Goal: Information Seeking & Learning: Learn about a topic

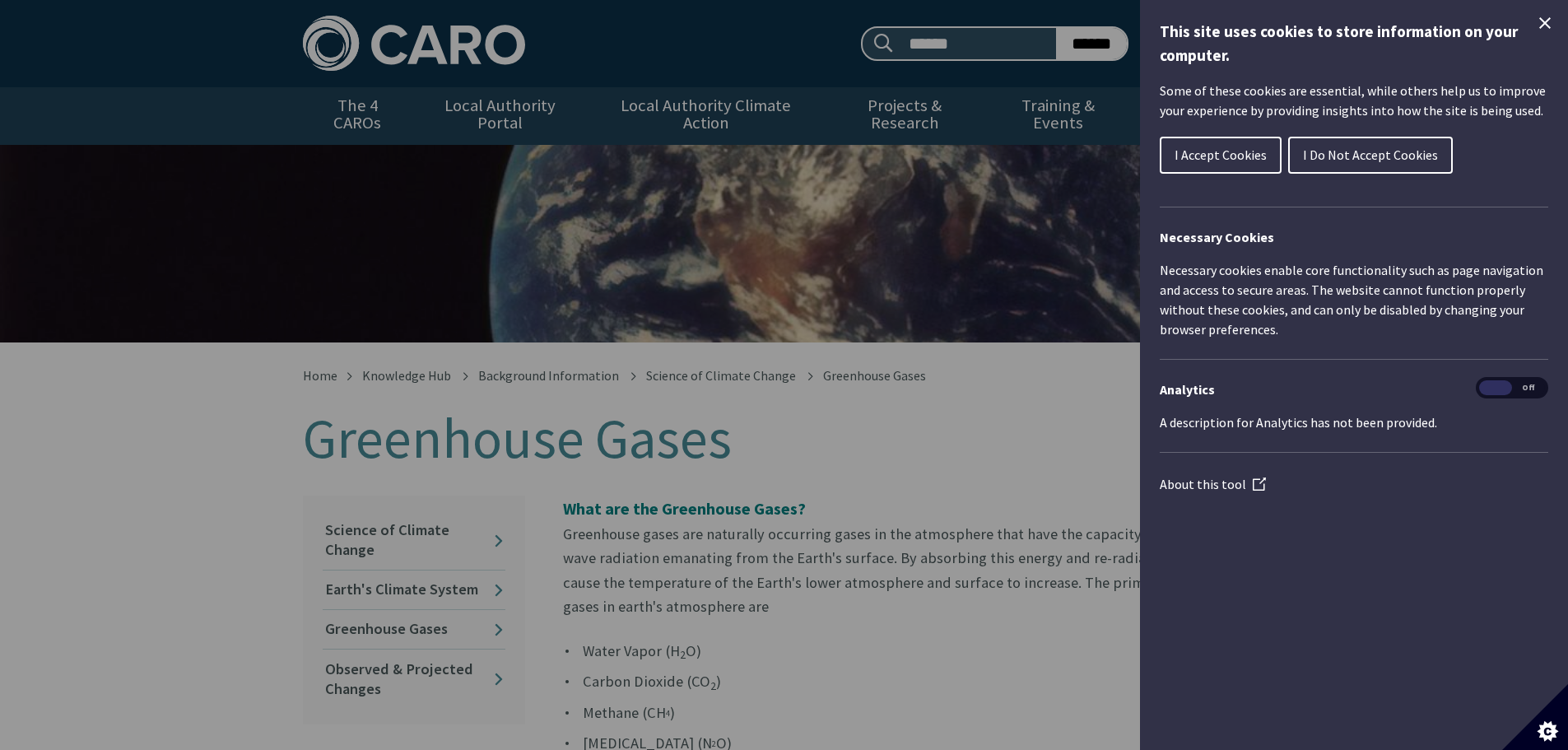
click at [1051, 461] on div "Cookie preferences" at bounding box center [784, 375] width 1568 height 750
click at [1375, 162] on span "I Do Not Accept Cookies" at bounding box center [1370, 154] width 135 height 17
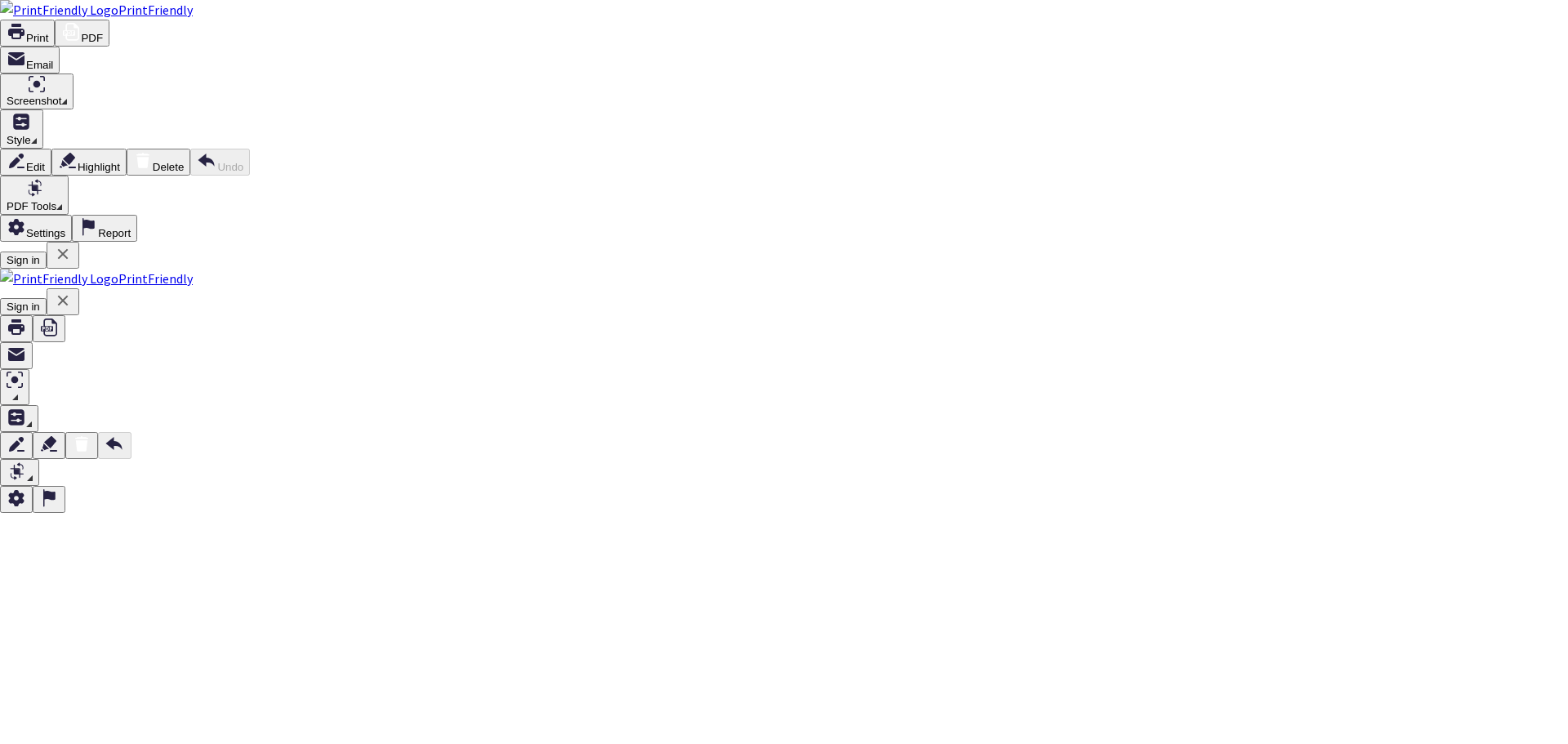
click at [110, 29] on button "PDF" at bounding box center [82, 33] width 55 height 27
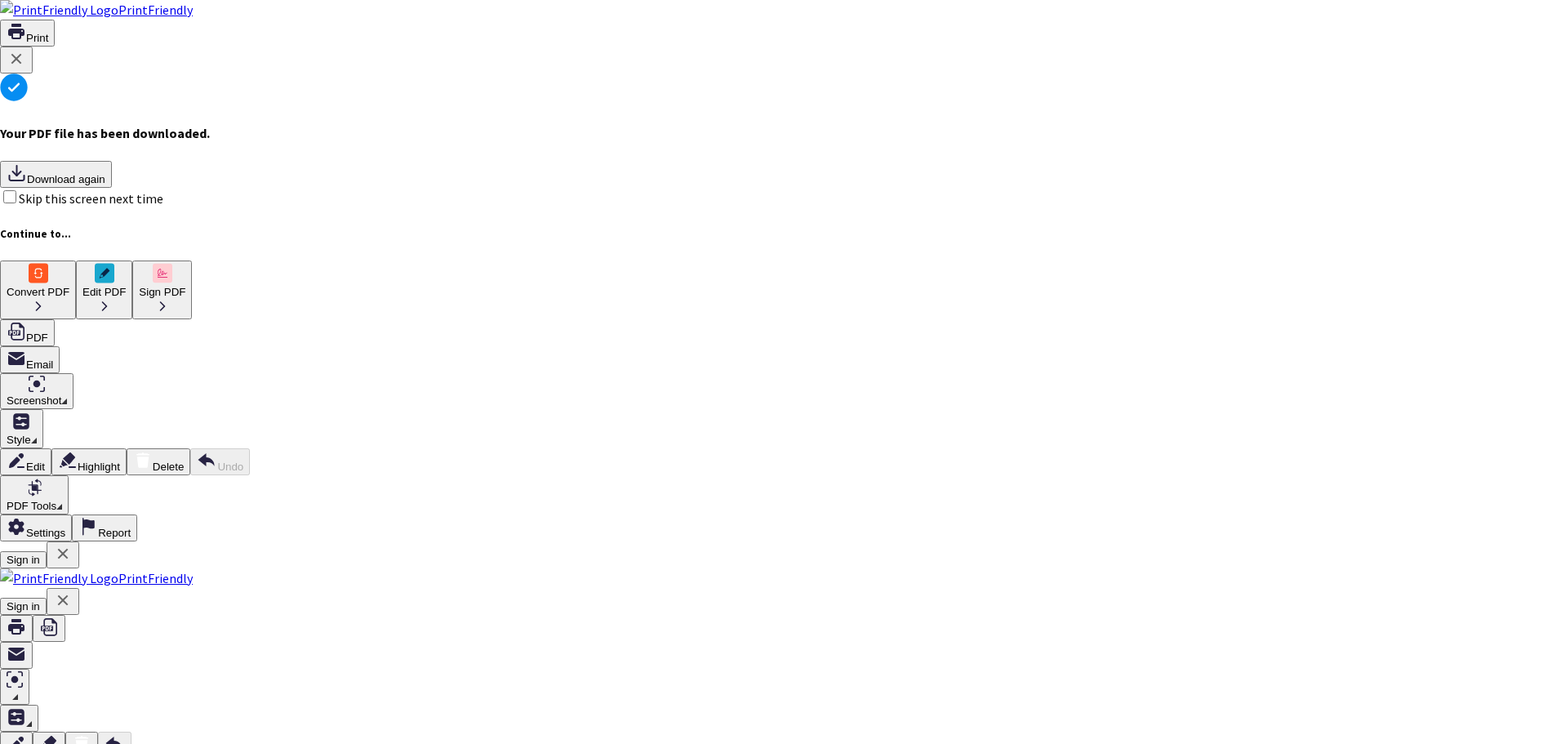
click at [26, 69] on icon at bounding box center [16, 59] width 20 height 20
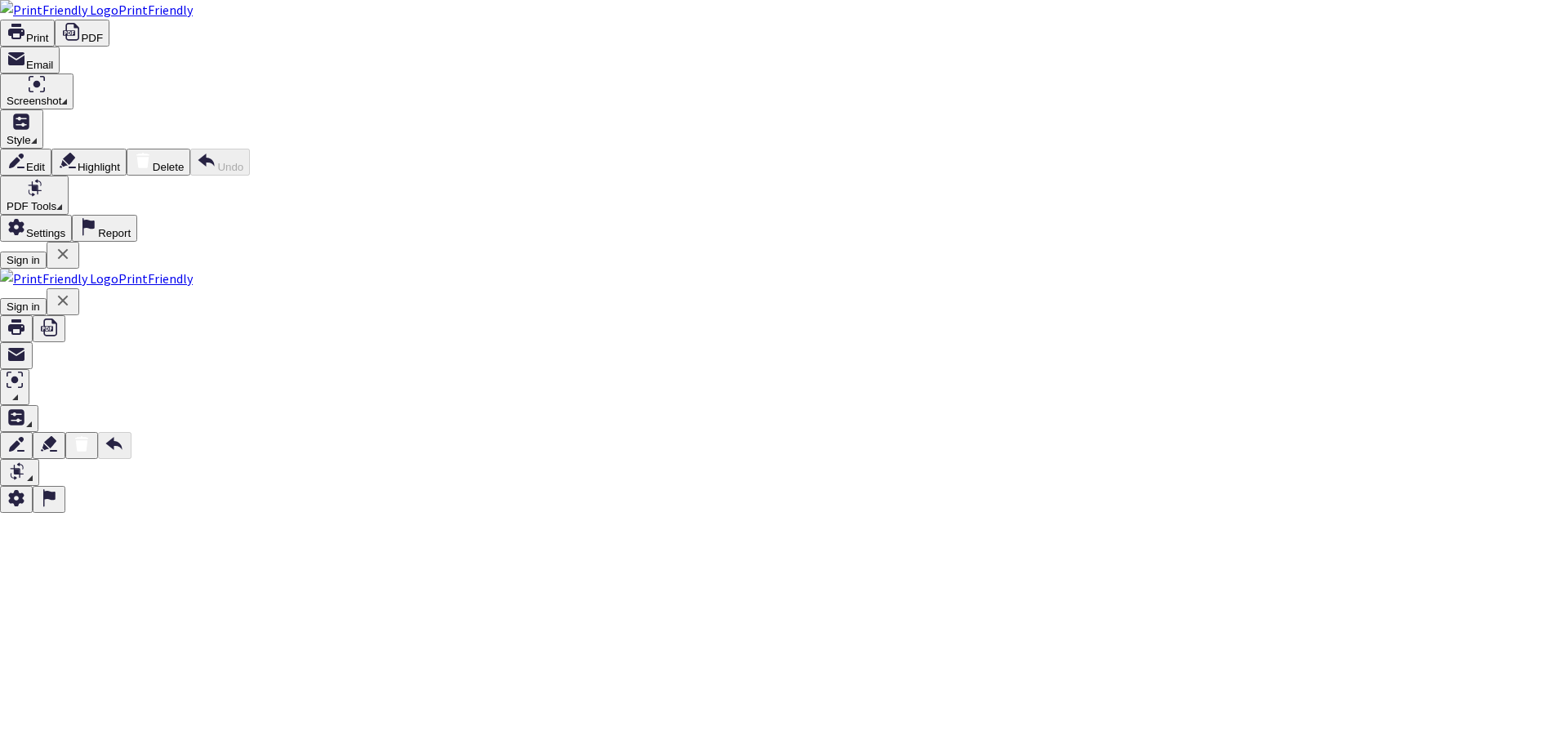
click at [73, 244] on icon at bounding box center [63, 254] width 20 height 20
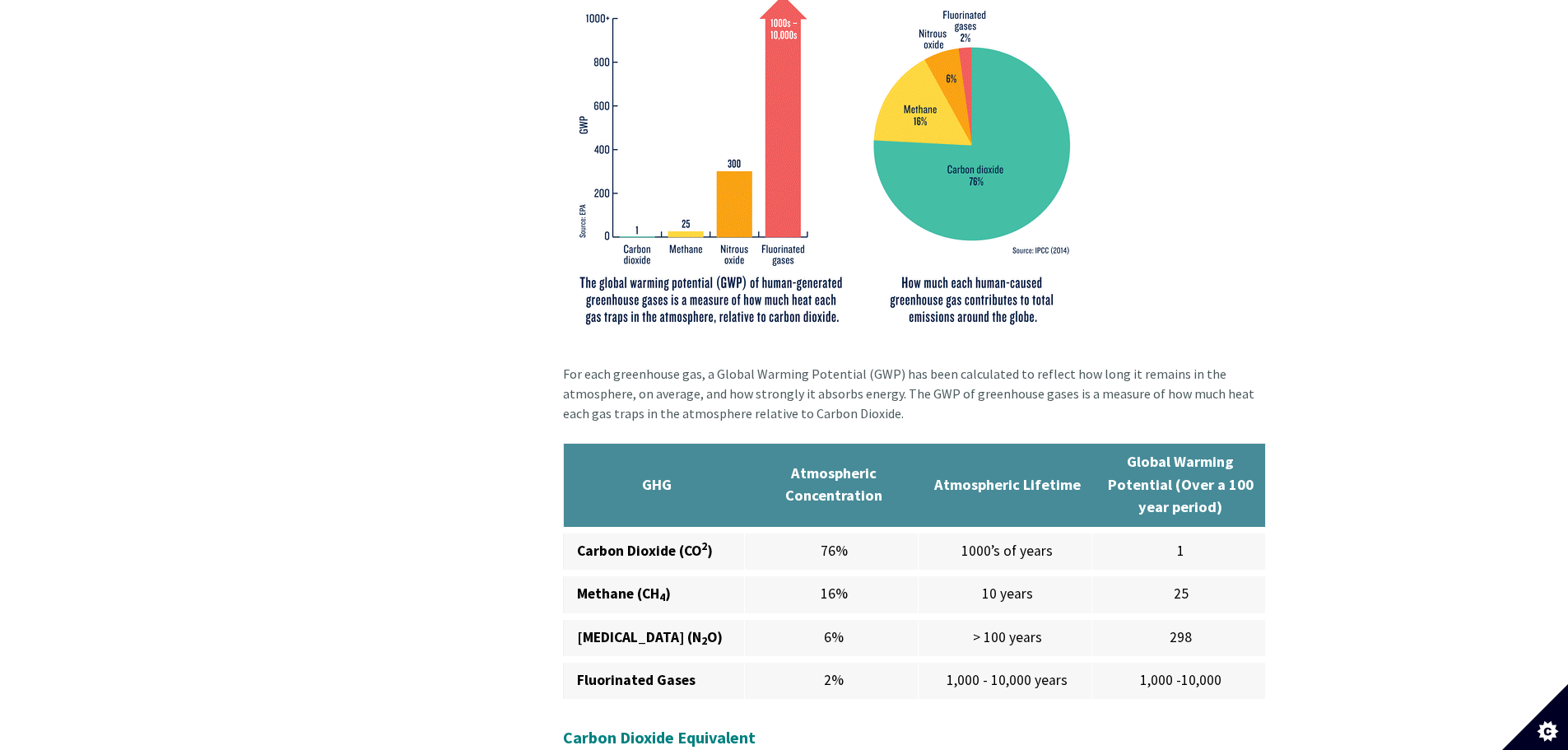
scroll to position [1126, 0]
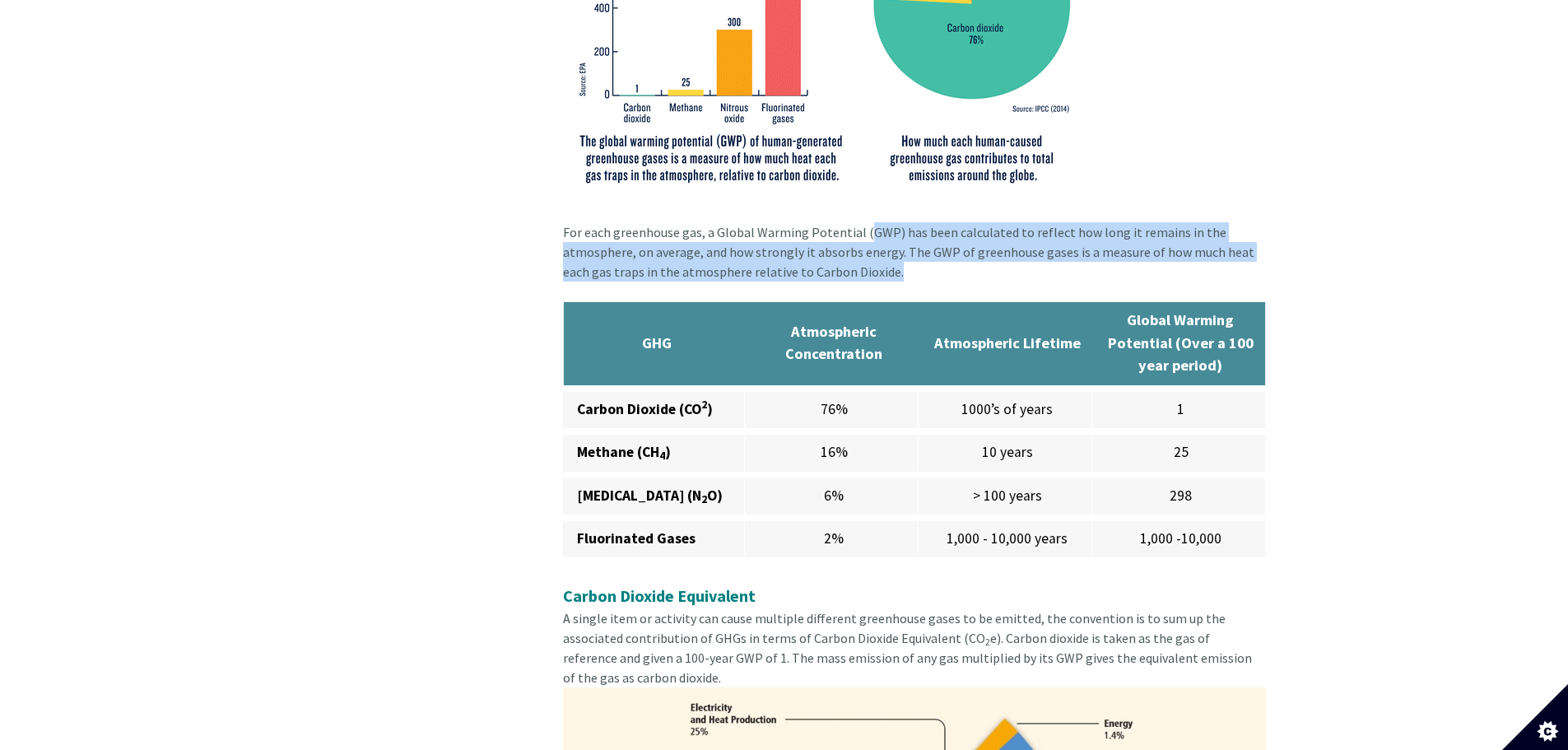
drag, startPoint x: 861, startPoint y: 220, endPoint x: 1200, endPoint y: 256, distance: 340.9
drag, startPoint x: 556, startPoint y: 217, endPoint x: 887, endPoint y: 251, distance: 332.7
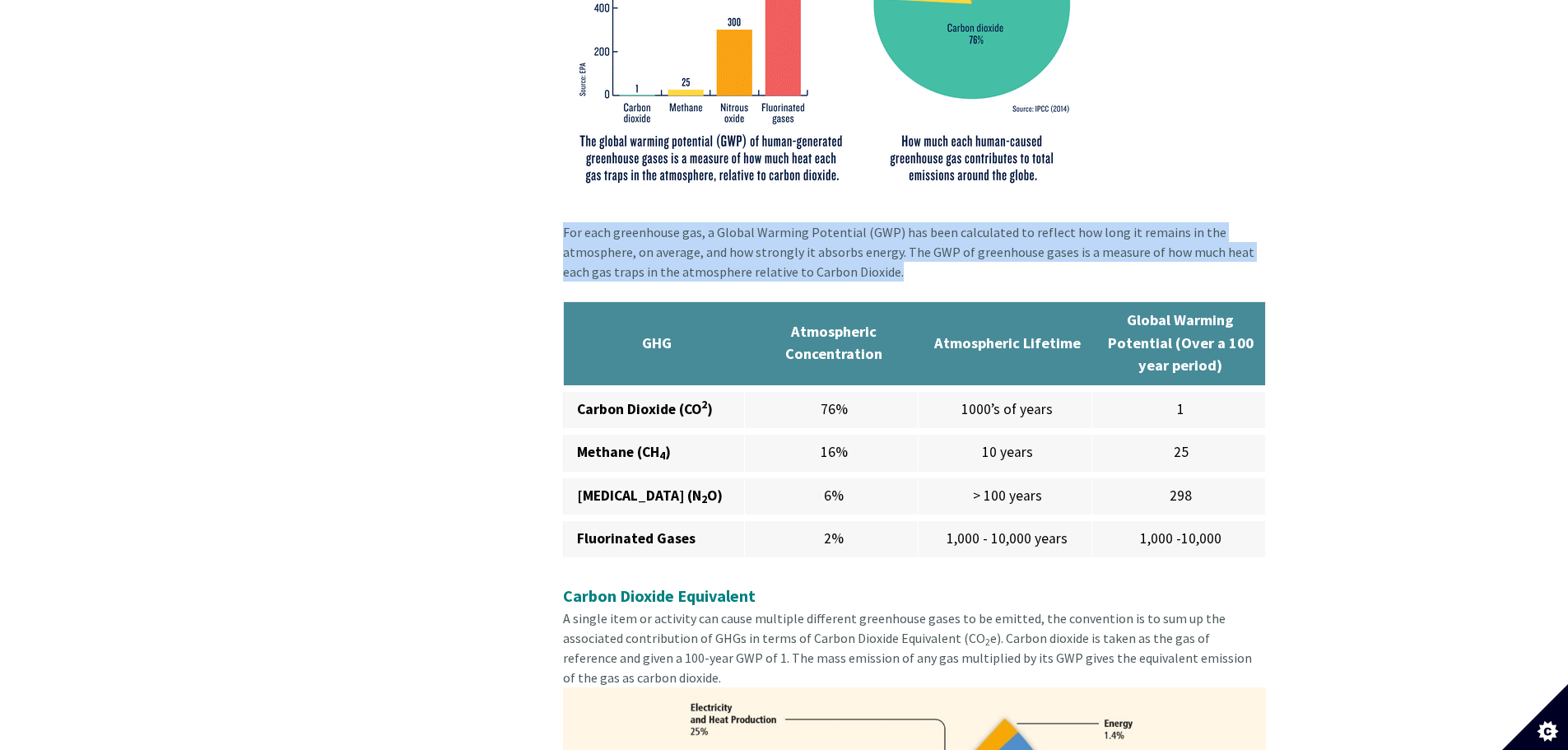
copy div "For each greenhouse gas, a Global Warming Potential (GWP) has been calculated t…"
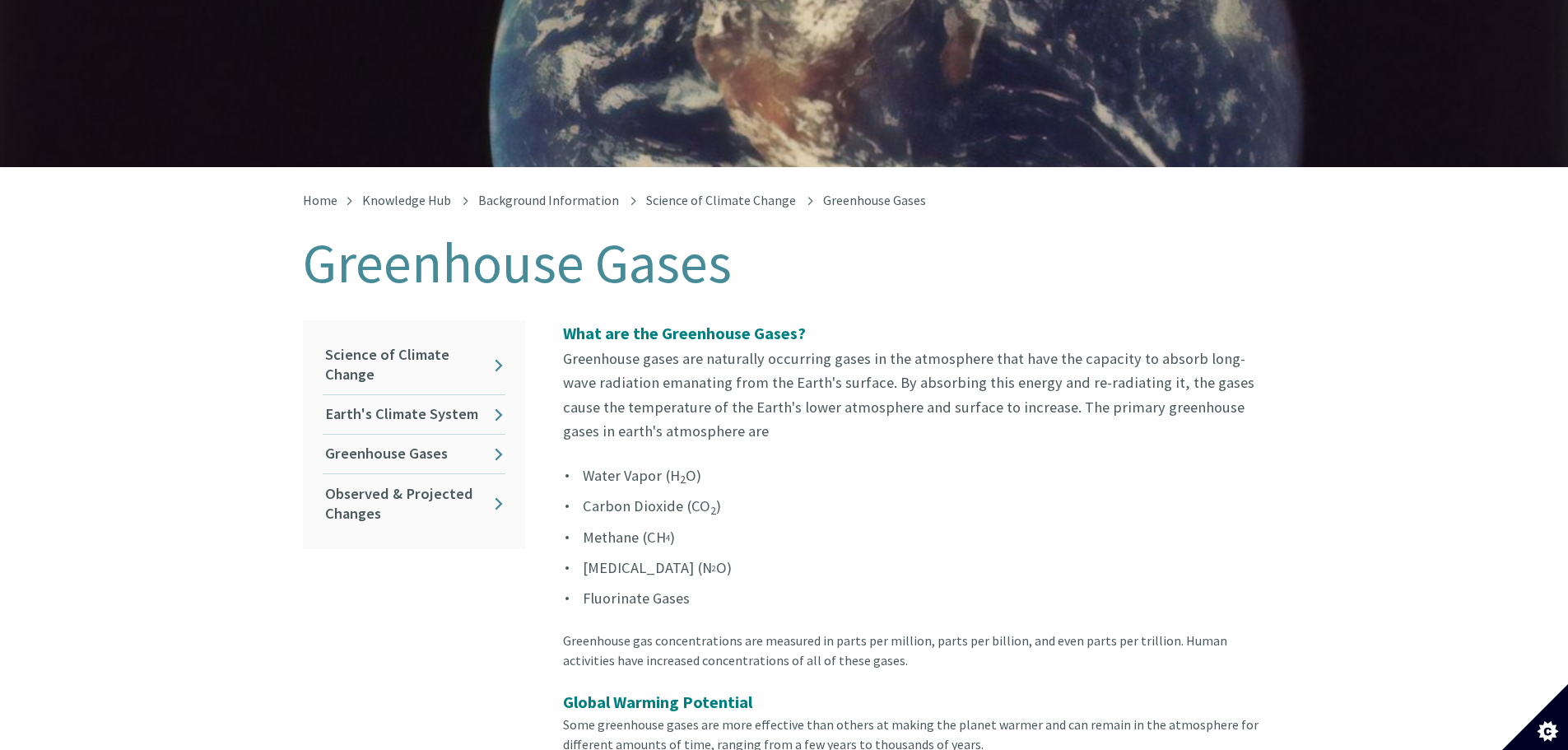
scroll to position [141, 0]
